Goal: Task Accomplishment & Management: Complete application form

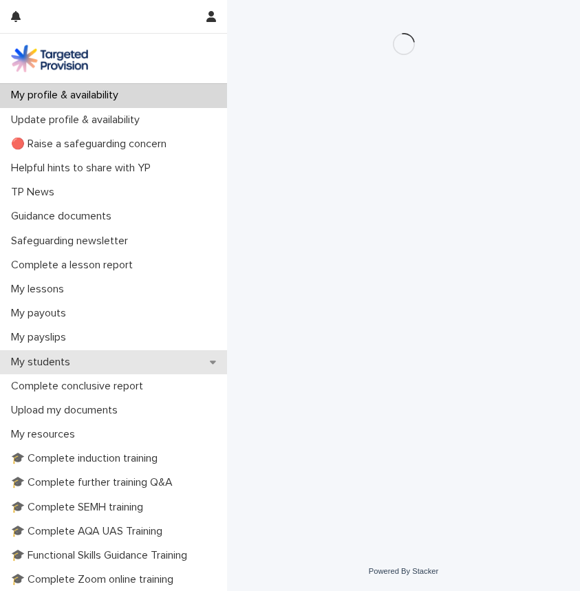
click at [53, 362] on p "My students" at bounding box center [44, 361] width 76 height 13
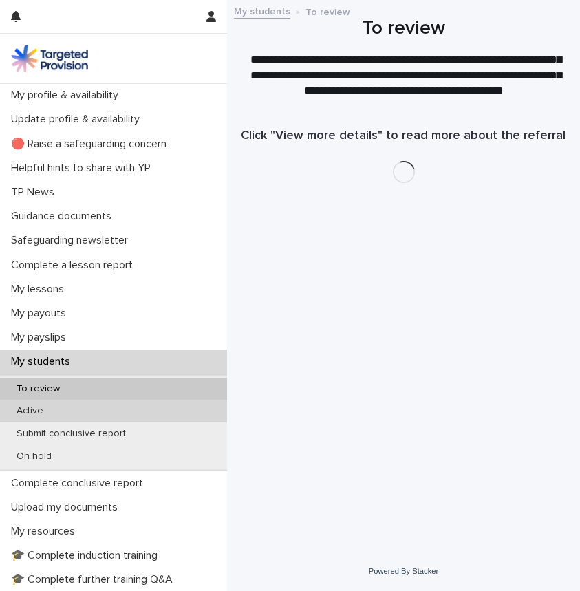
click at [45, 403] on div "Active" at bounding box center [113, 410] width 227 height 23
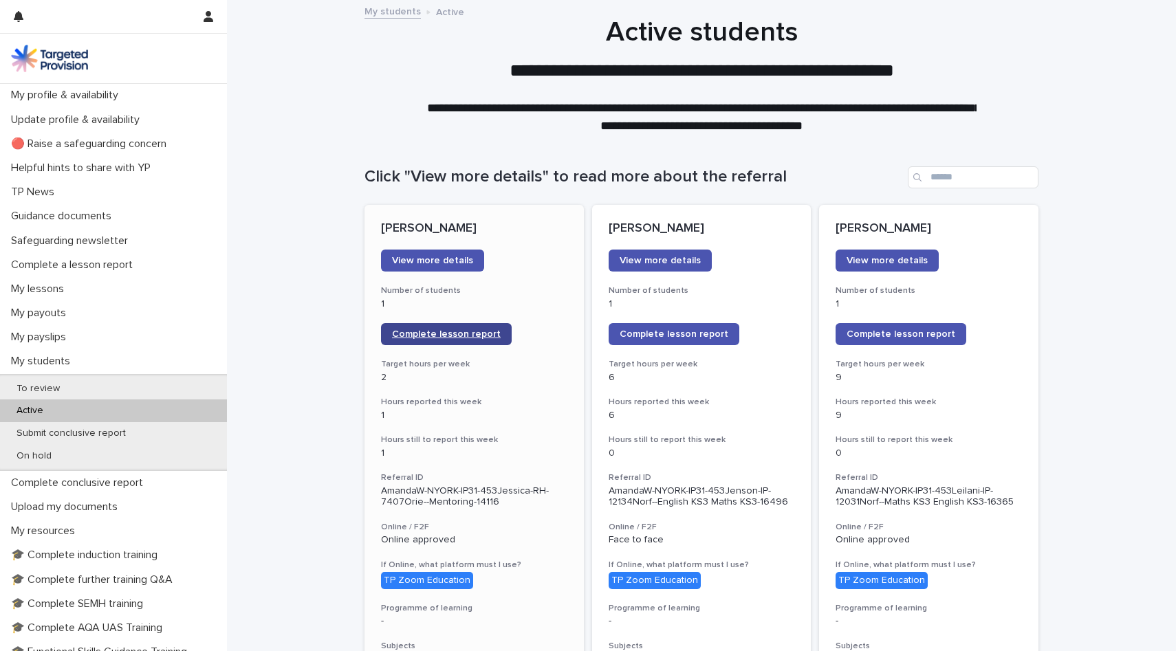
click at [459, 338] on span "Complete lesson report" at bounding box center [446, 334] width 109 height 10
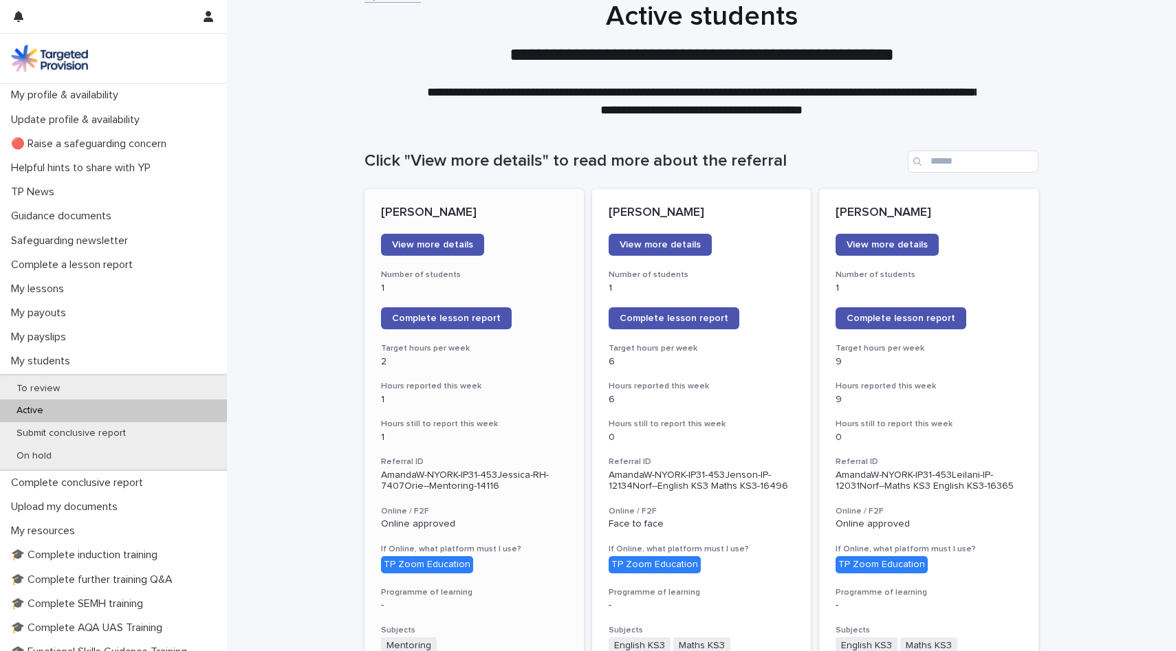
scroll to position [22, 0]
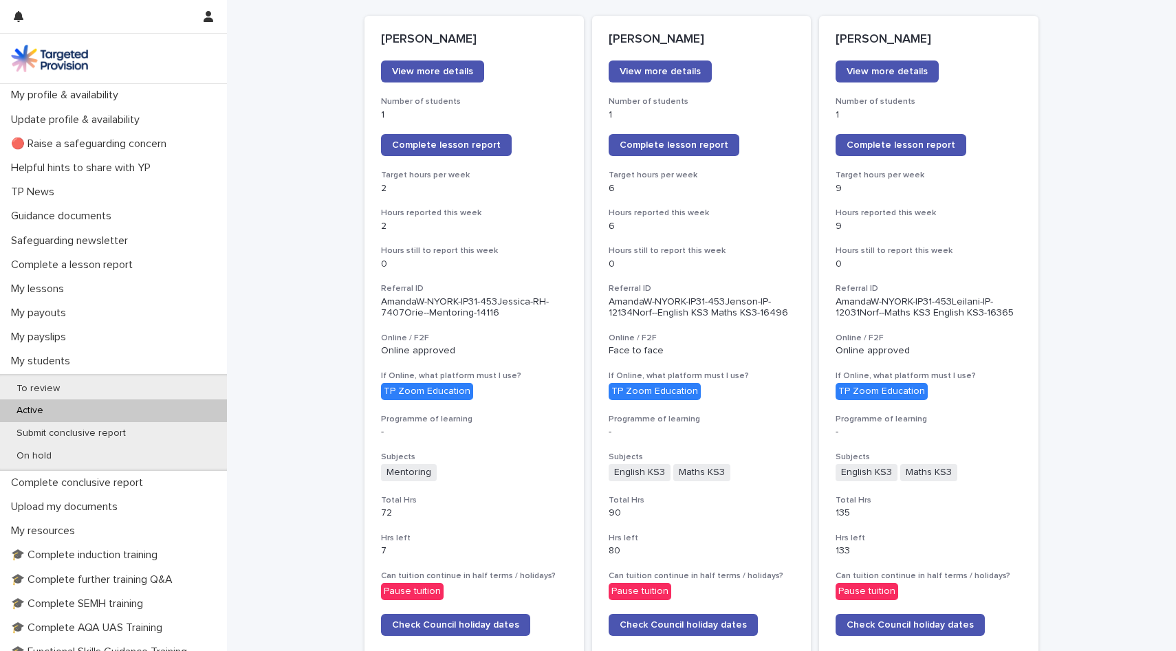
scroll to position [123, 0]
